Goal: Check status: Verify the current state of an ongoing process or item

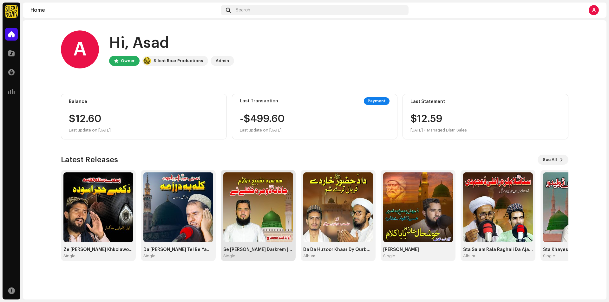
click at [254, 233] on img at bounding box center [258, 207] width 70 height 70
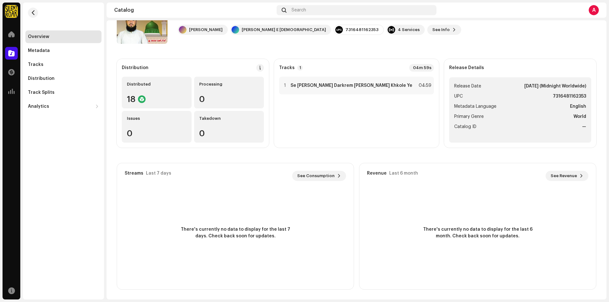
scroll to position [38, 0]
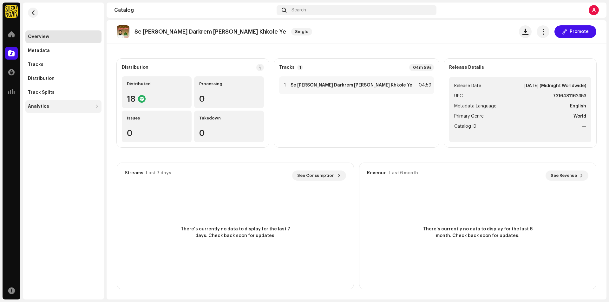
click at [97, 106] on div at bounding box center [97, 106] width 4 height 5
click at [39, 149] on div "Revenue" at bounding box center [40, 148] width 20 height 5
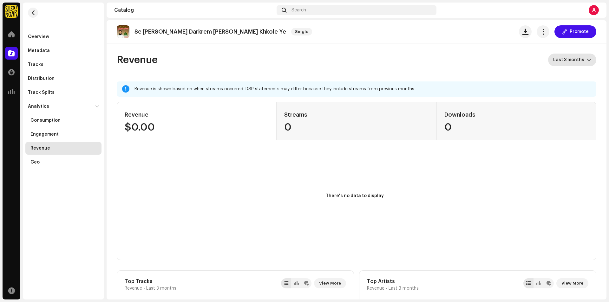
click at [573, 62] on span "Last 3 months" at bounding box center [570, 60] width 34 height 13
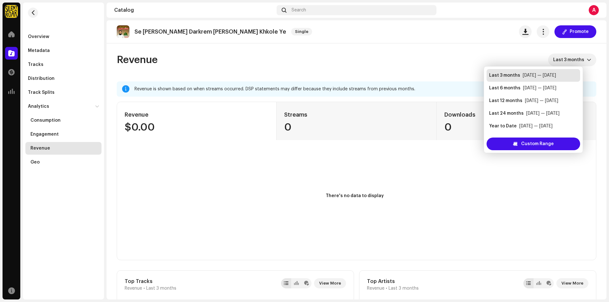
click at [527, 52] on re-o-revenue-dashboard-header "Revenue Last 3 months" at bounding box center [356, 62] width 479 height 38
